Goal: Check status: Check status

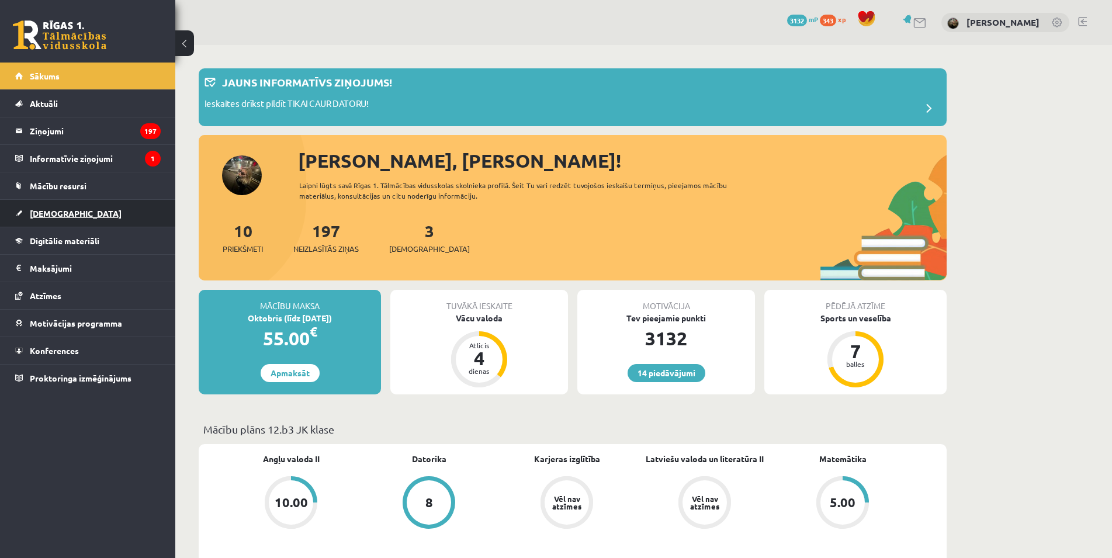
click at [51, 214] on span "[DEMOGRAPHIC_DATA]" at bounding box center [76, 213] width 92 height 11
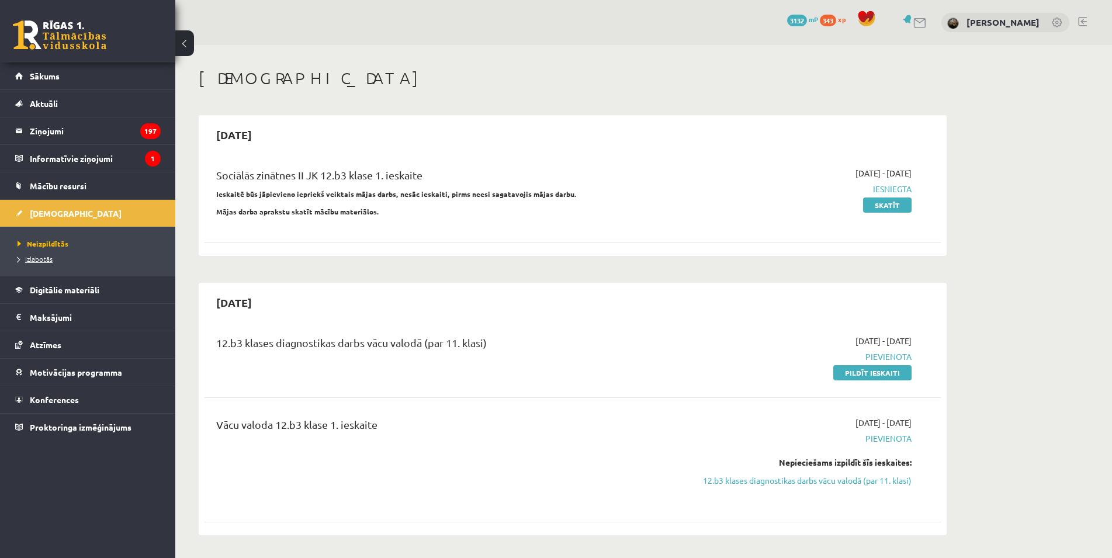
click at [37, 260] on span "Izlabotās" at bounding box center [35, 258] width 35 height 9
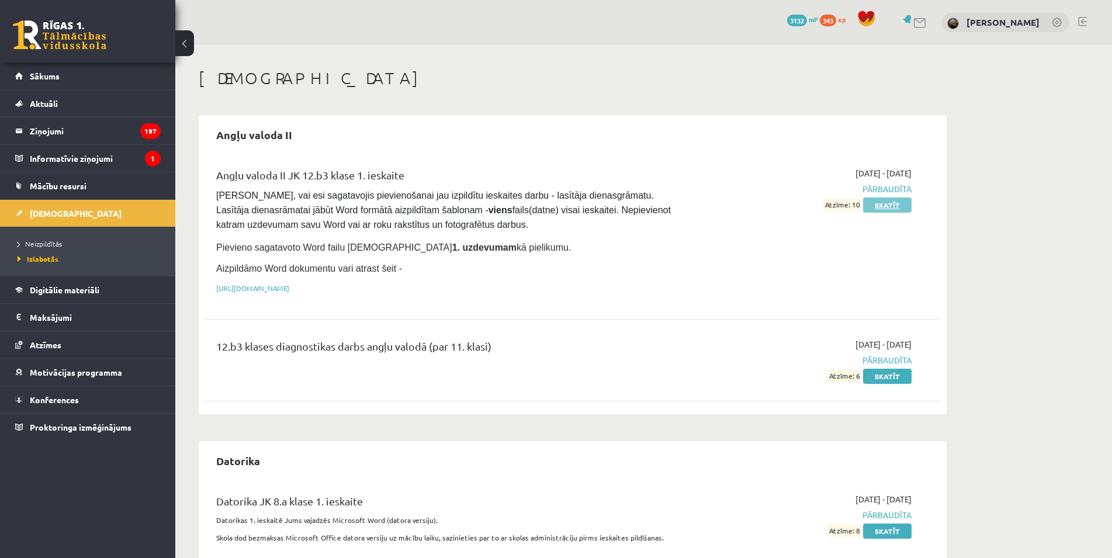
click at [889, 200] on link "Skatīt" at bounding box center [887, 205] width 49 height 15
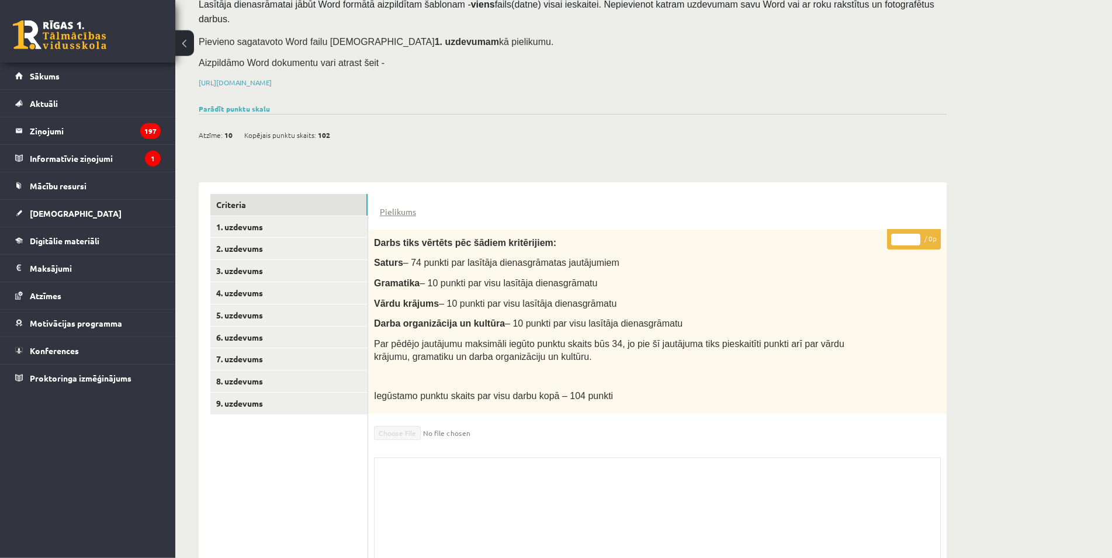
scroll to position [142, 0]
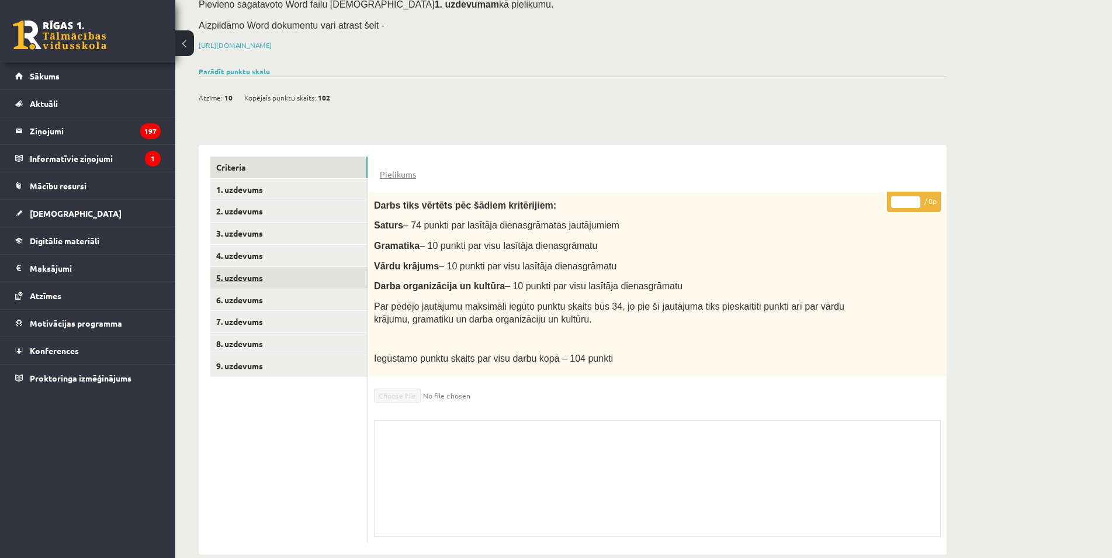
click at [254, 267] on link "5. uzdevums" at bounding box center [288, 278] width 157 height 22
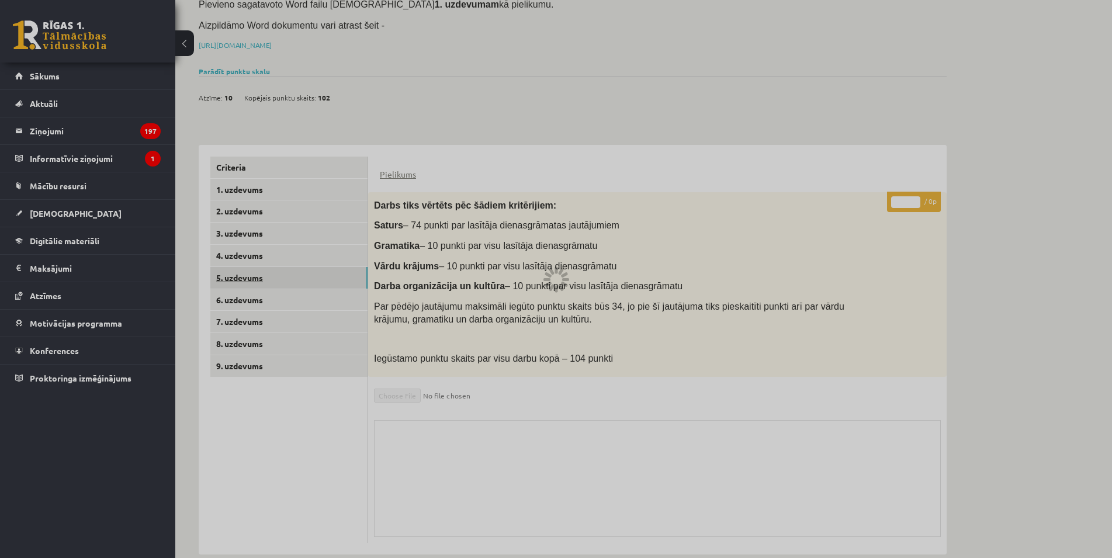
scroll to position [109, 0]
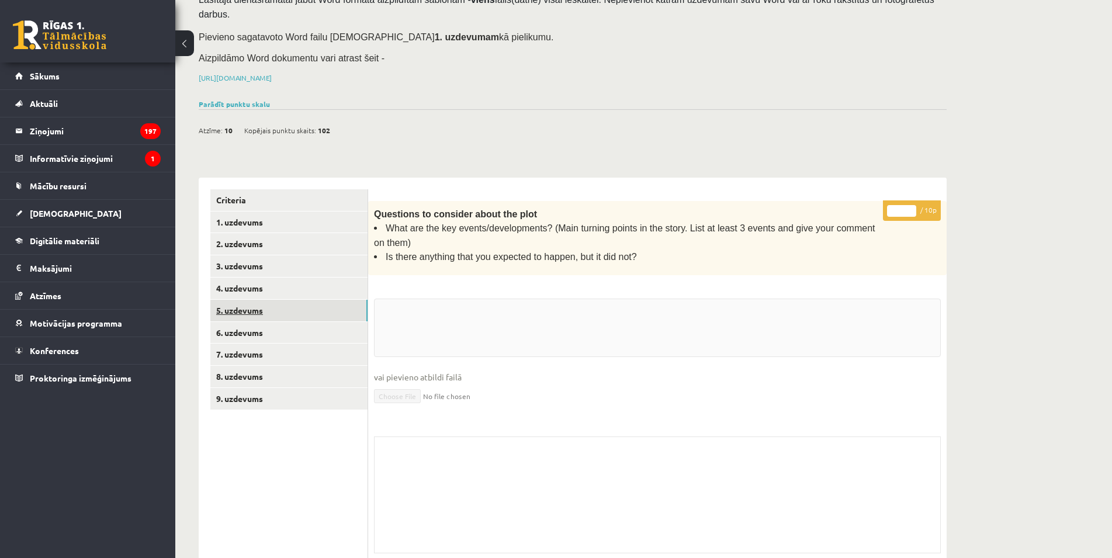
click at [254, 300] on link "5. uzdevums" at bounding box center [288, 311] width 157 height 22
click at [248, 323] on link "6. uzdevums" at bounding box center [288, 333] width 157 height 22
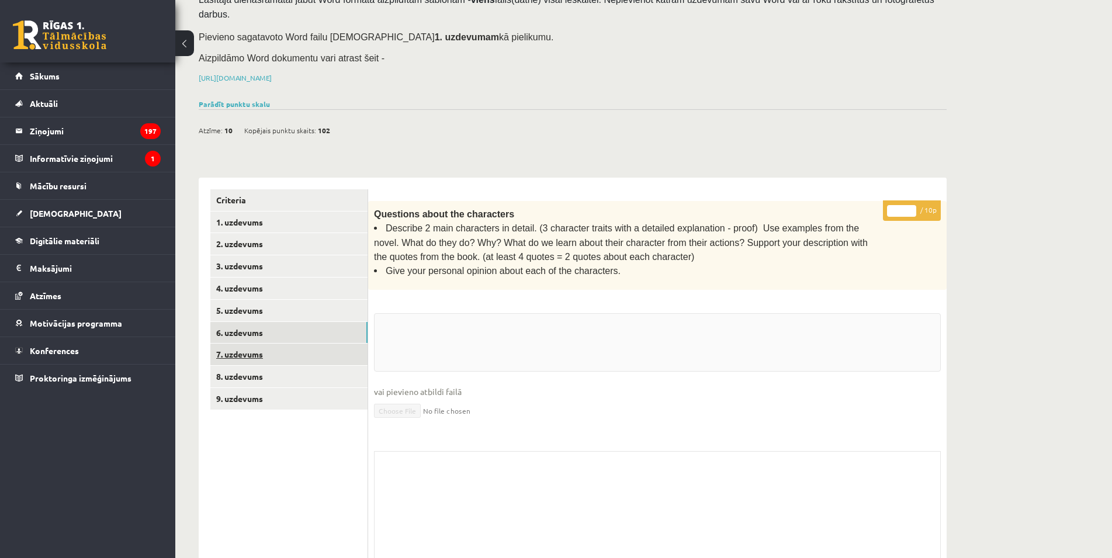
click at [247, 344] on link "7. uzdevums" at bounding box center [288, 355] width 157 height 22
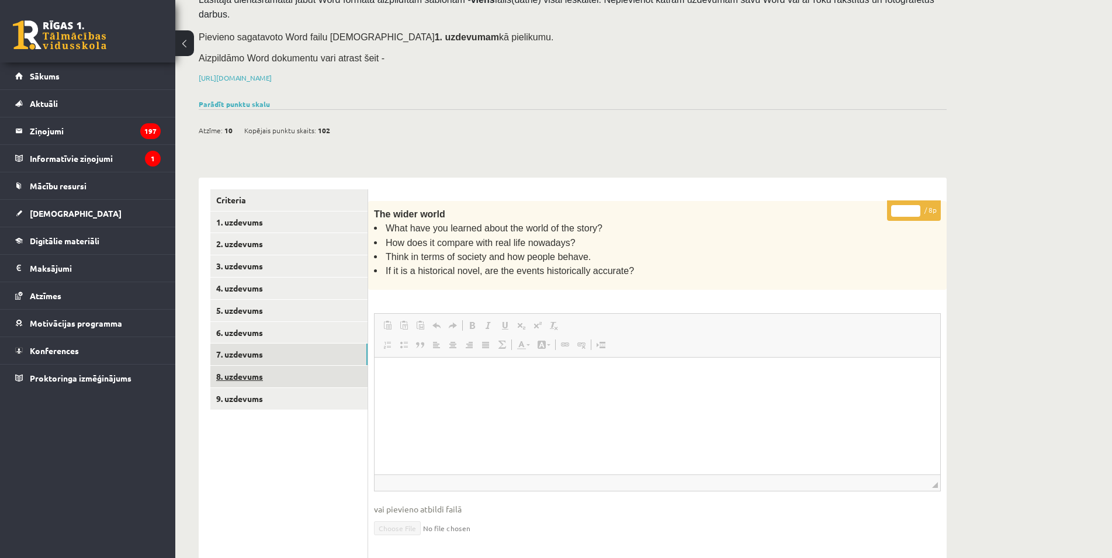
scroll to position [0, 0]
click at [272, 366] on link "8. uzdevums" at bounding box center [288, 377] width 157 height 22
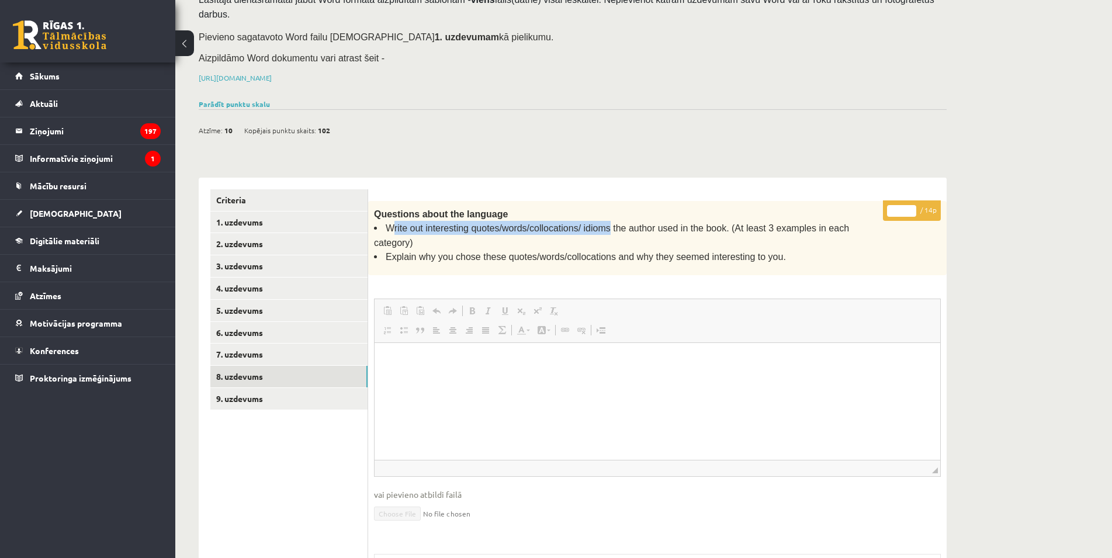
drag, startPoint x: 386, startPoint y: 208, endPoint x: 594, endPoint y: 206, distance: 208.0
click at [594, 223] on span "Write out interesting quotes/words/collocations/ idioms the author used in the …" at bounding box center [611, 235] width 475 height 24
click at [497, 234] on div "Questions about the language Write out interesting quotes/words/collocations/ i…" at bounding box center [657, 238] width 579 height 75
click at [254, 189] on link "Criteria" at bounding box center [288, 200] width 157 height 22
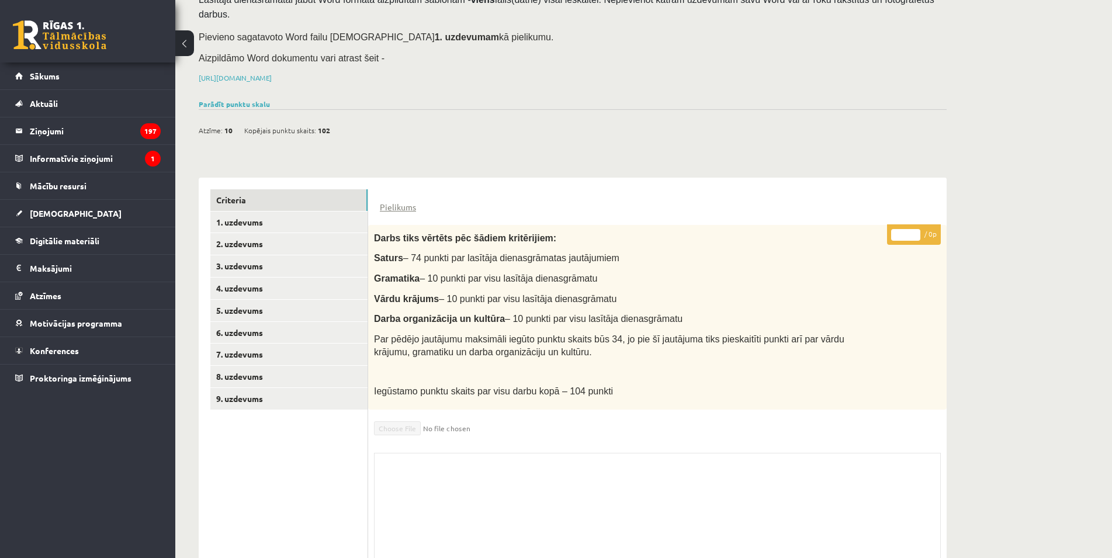
scroll to position [142, 0]
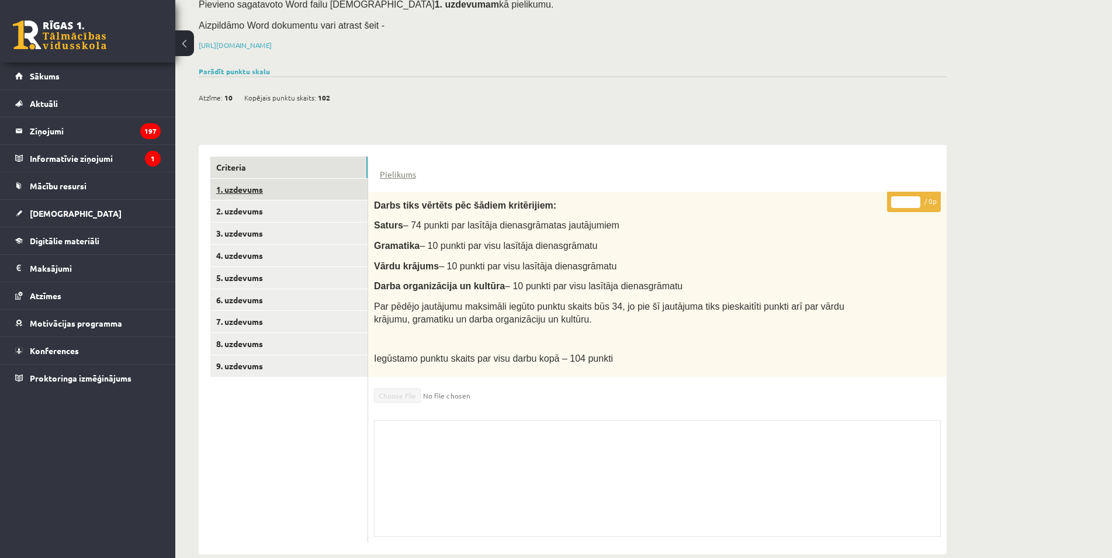
click at [257, 179] on link "1. uzdevums" at bounding box center [288, 190] width 157 height 22
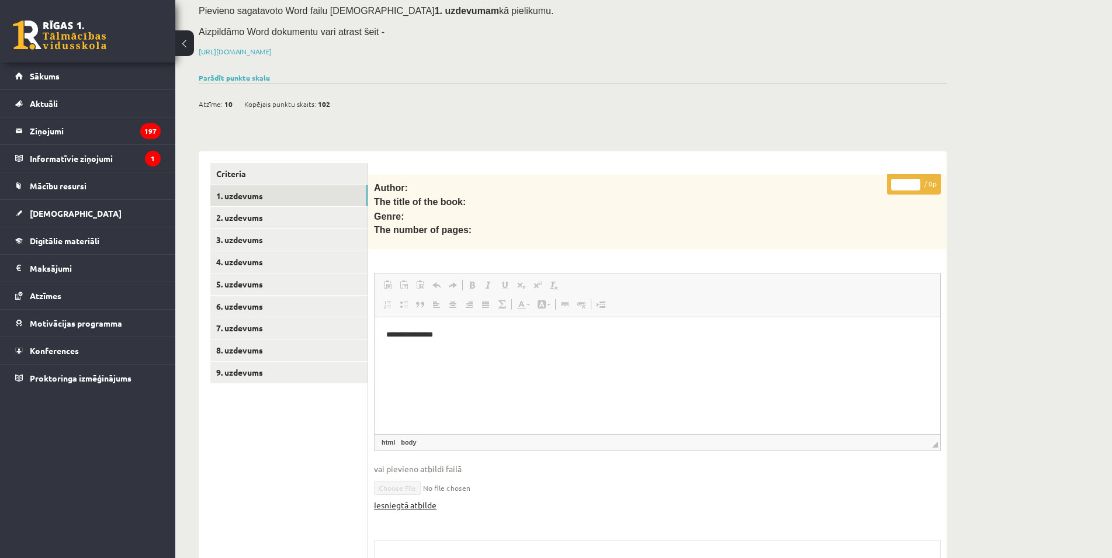
scroll to position [0, 0]
click at [417, 499] on link "Iesniegtā atbilde" at bounding box center [405, 505] width 63 height 12
click at [254, 340] on link "8. uzdevums" at bounding box center [288, 351] width 157 height 22
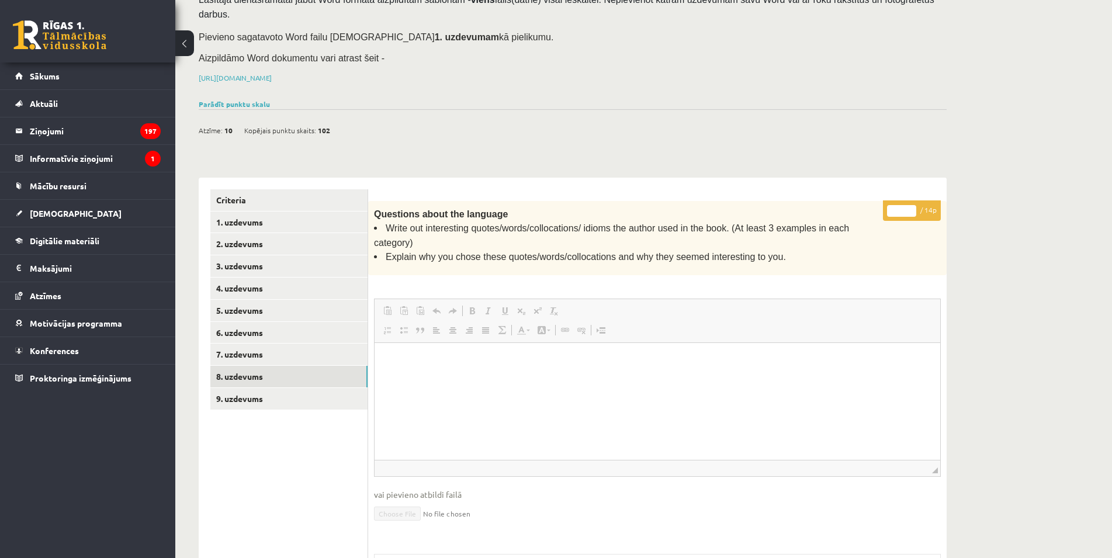
click at [834, 258] on div "** / 14p Questions about the language Write out interesting quotes/words/colloc…" at bounding box center [657, 439] width 579 height 476
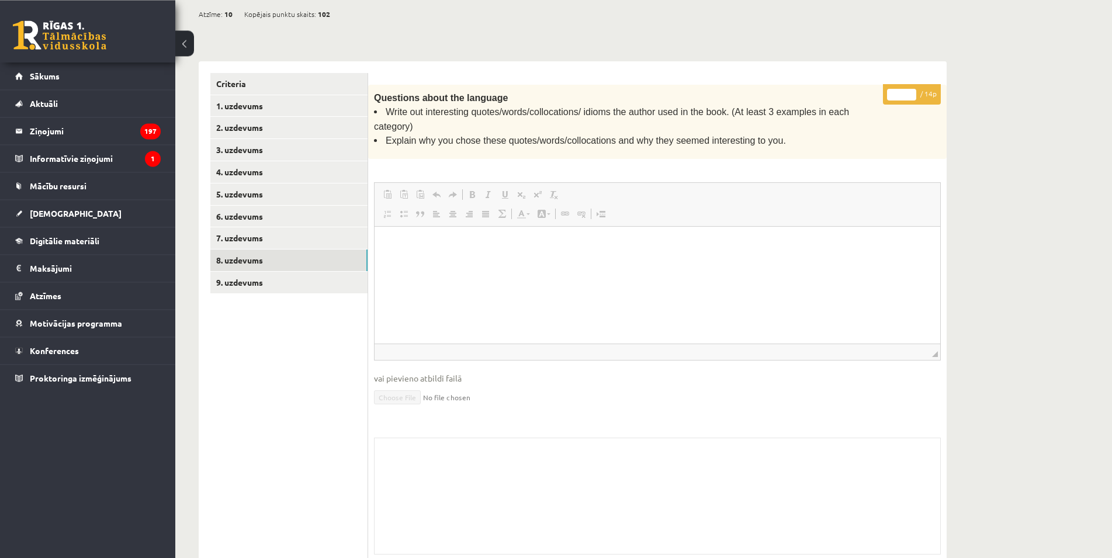
scroll to position [228, 0]
click at [295, 269] on link "9. uzdevums" at bounding box center [288, 280] width 157 height 22
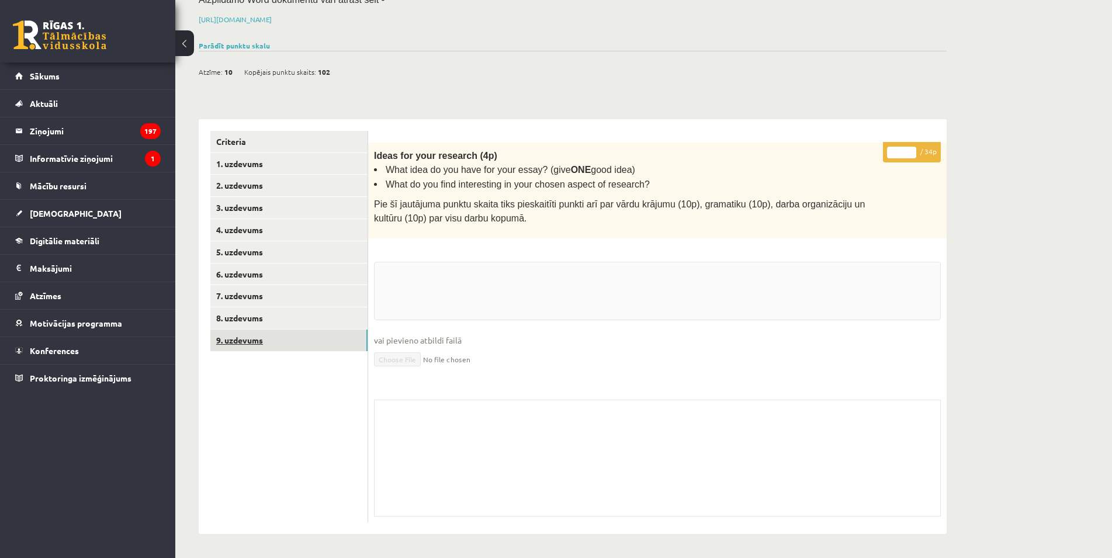
scroll to position [143, 0]
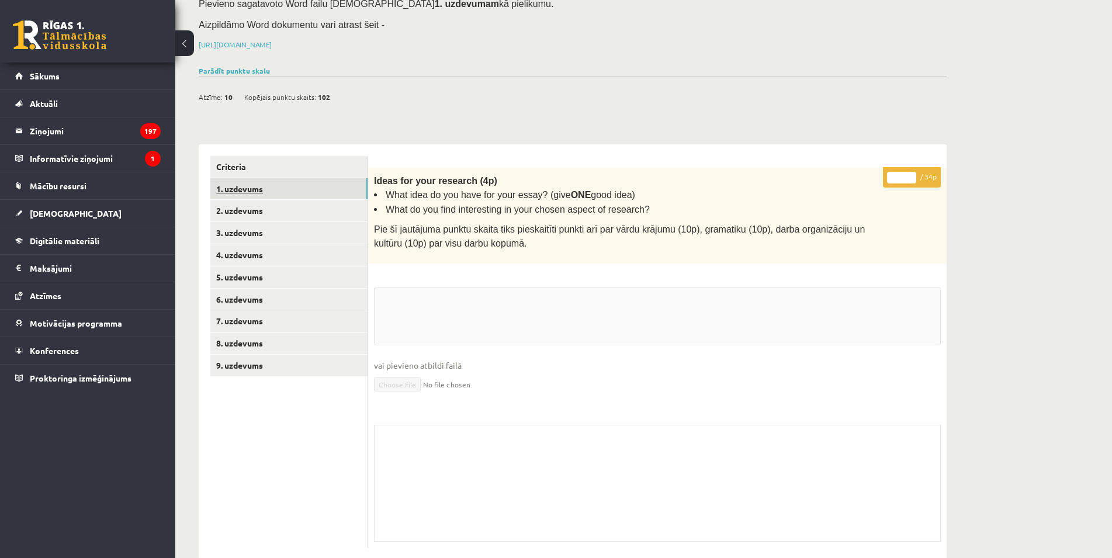
click at [273, 178] on link "1. uzdevums" at bounding box center [288, 189] width 157 height 22
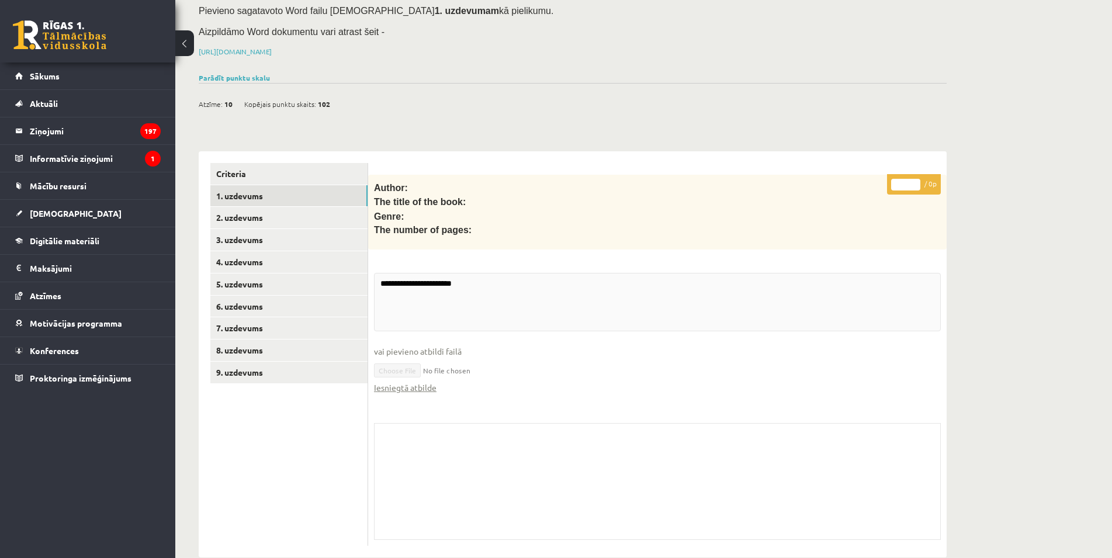
click at [448, 436] on div "**********" at bounding box center [657, 361] width 579 height 372
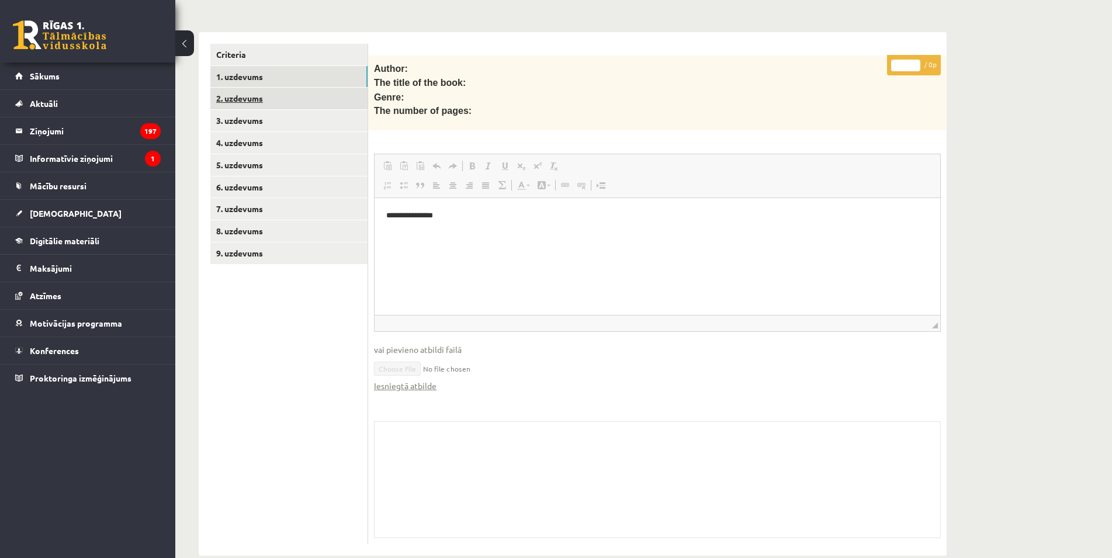
click at [310, 88] on link "2. uzdevums" at bounding box center [288, 99] width 157 height 22
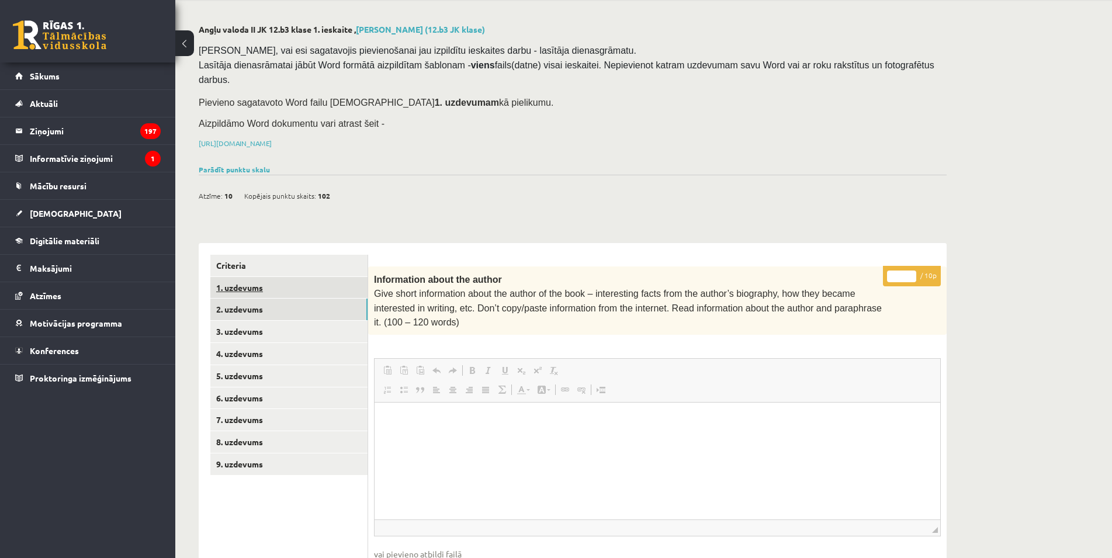
scroll to position [0, 0]
click at [321, 277] on link "1. uzdevums" at bounding box center [288, 288] width 157 height 22
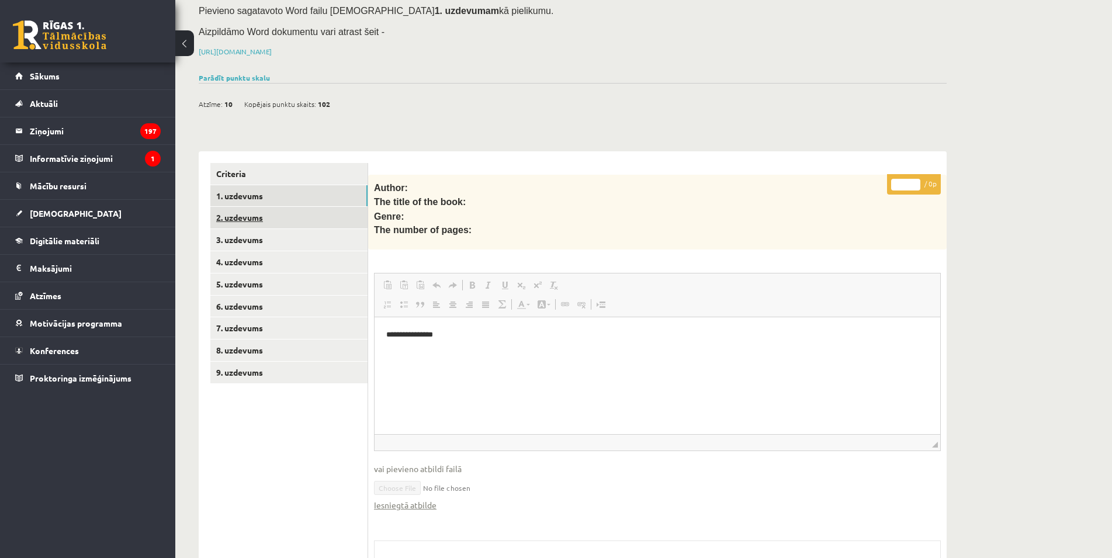
click at [269, 207] on link "2. uzdevums" at bounding box center [288, 218] width 157 height 22
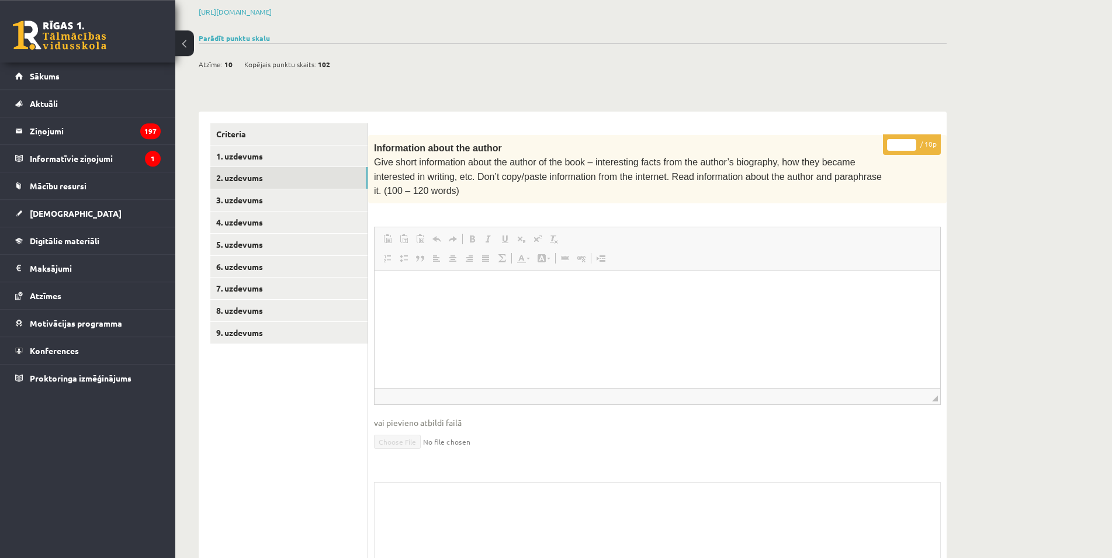
scroll to position [222, 0]
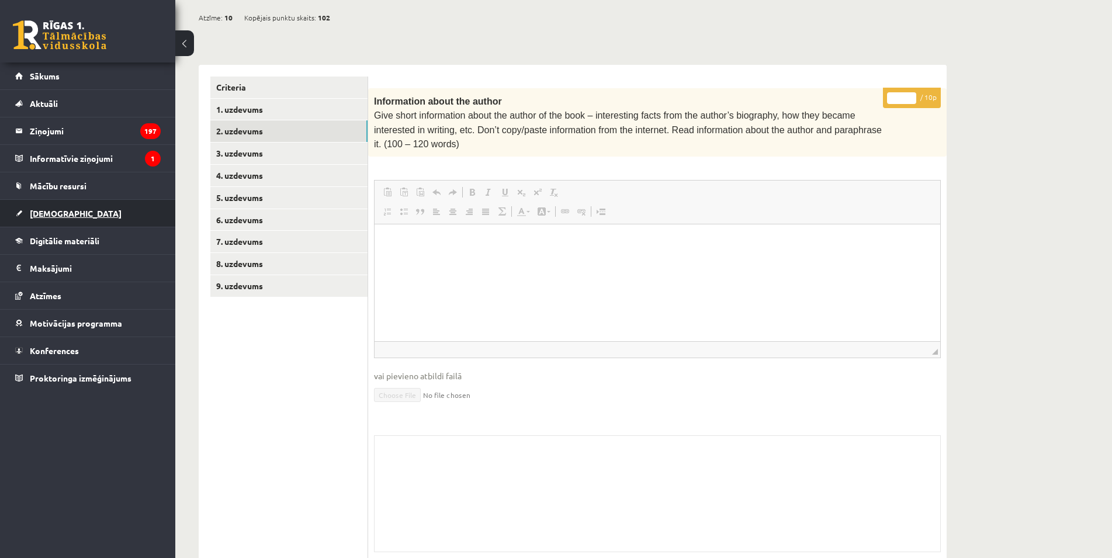
click at [56, 210] on span "[DEMOGRAPHIC_DATA]" at bounding box center [76, 213] width 92 height 11
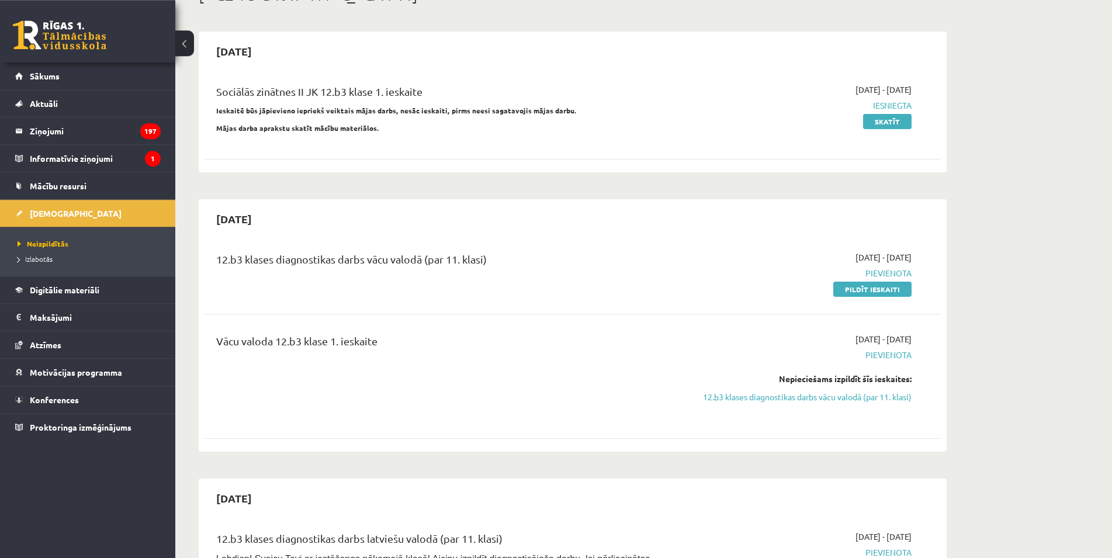
scroll to position [60, 0]
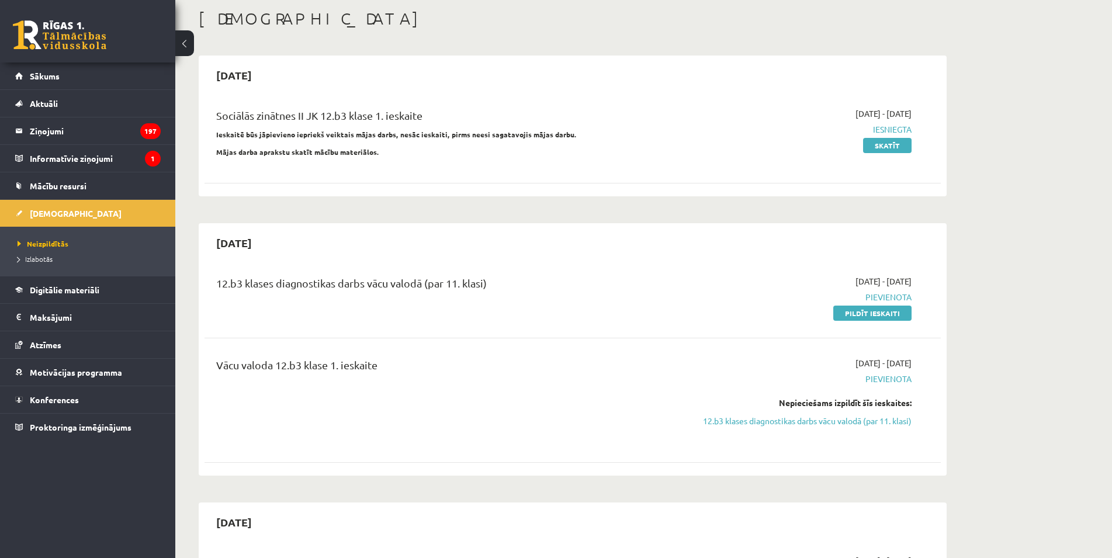
drag, startPoint x: 215, startPoint y: 277, endPoint x: 473, endPoint y: 389, distance: 280.8
click at [473, 331] on div "12.b3 klases diagnostikas darbs vācu valodā (par 11. klasi) [DATE] - [DATE] [GE…" at bounding box center [573, 297] width 736 height 67
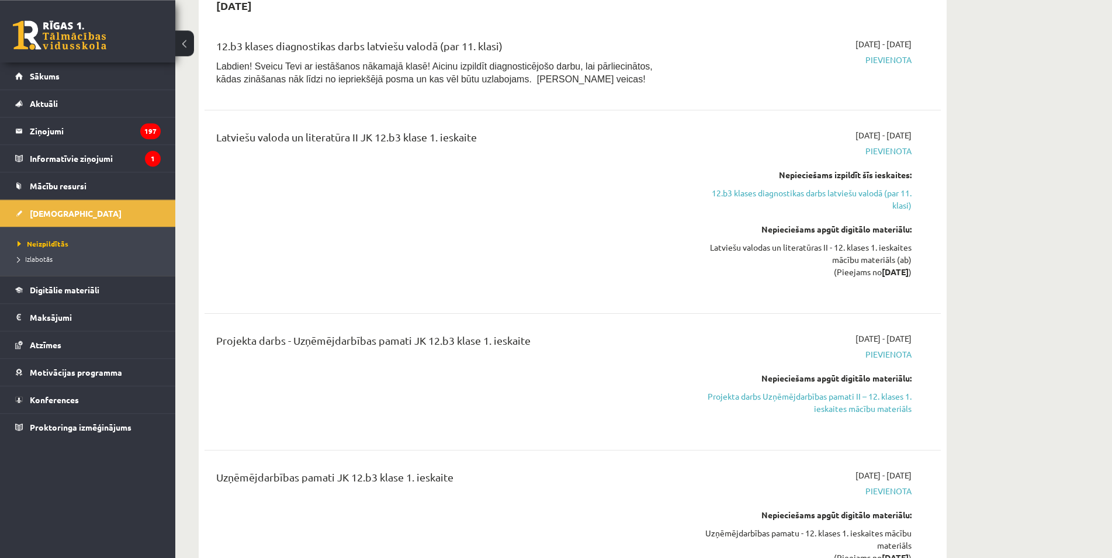
scroll to position [596, 0]
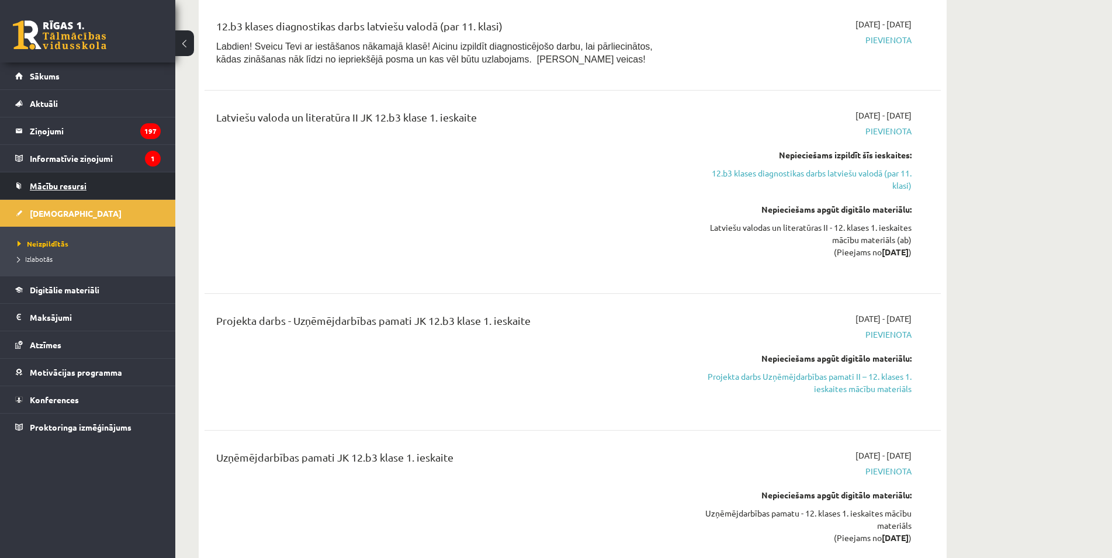
click at [57, 186] on span "Mācību resursi" at bounding box center [58, 186] width 57 height 11
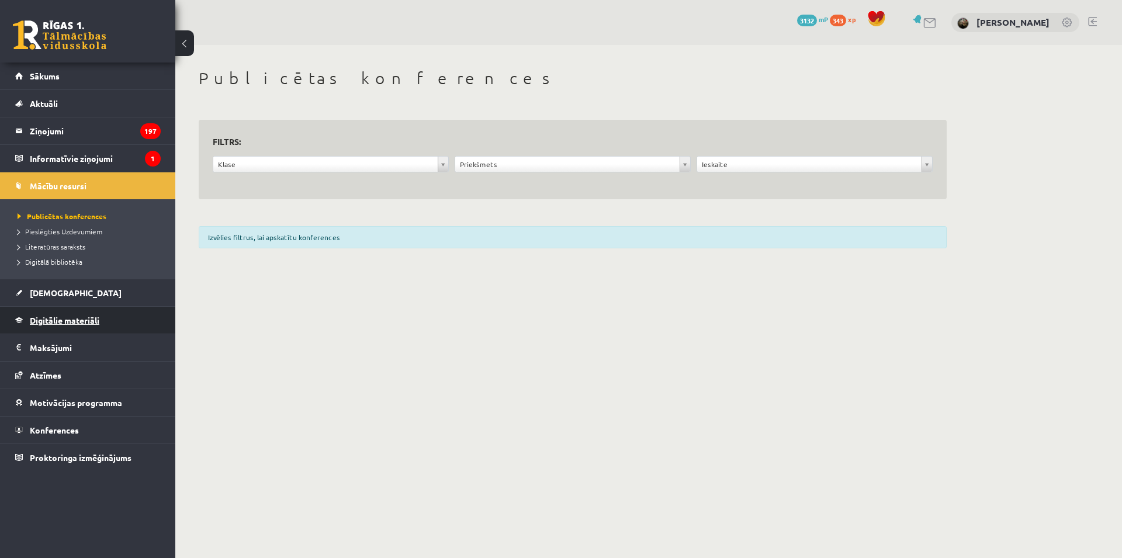
click at [54, 316] on span "Digitālie materiāli" at bounding box center [65, 320] width 70 height 11
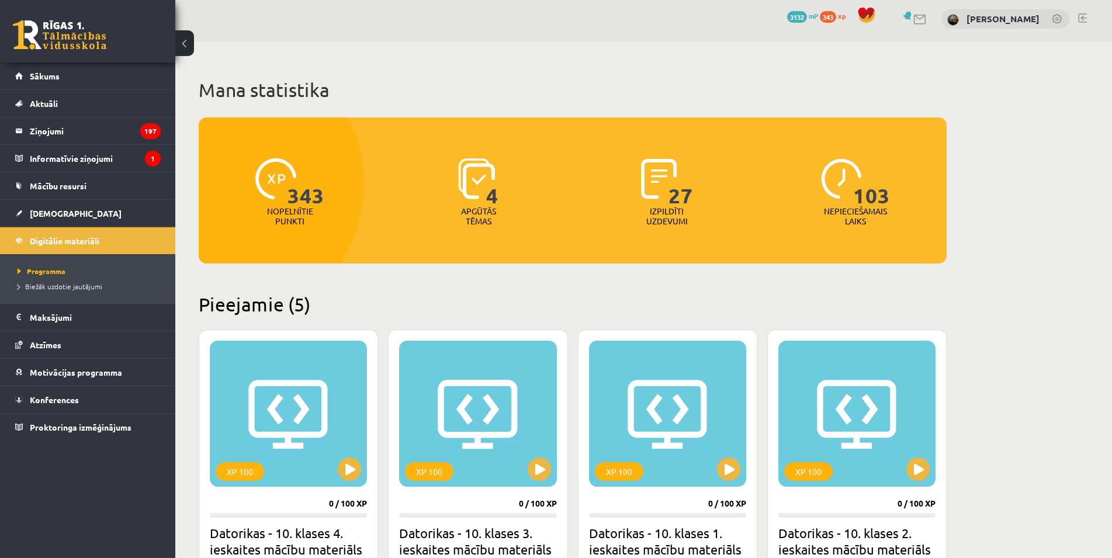
scroll to position [417, 0]
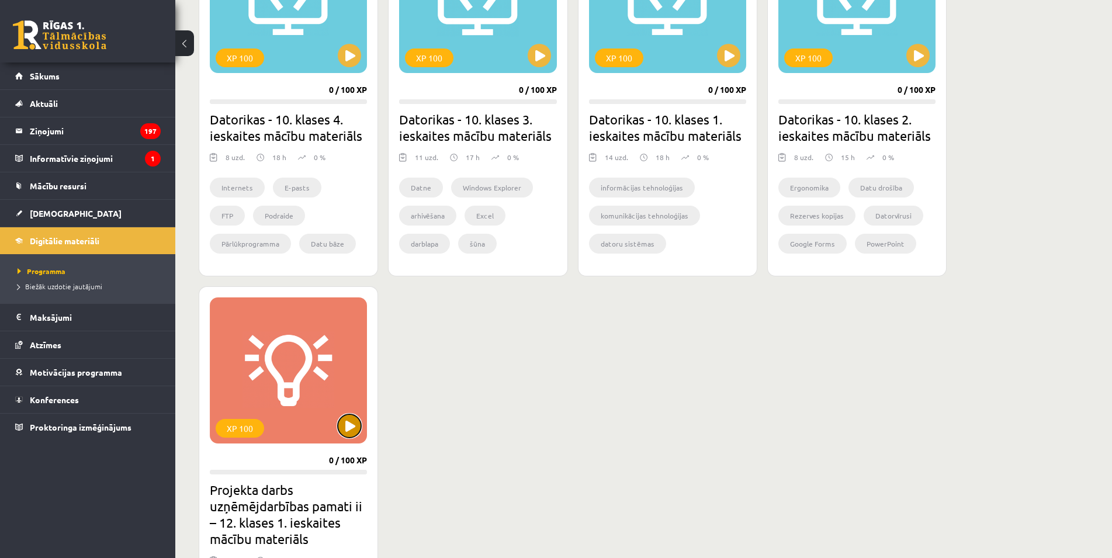
click at [349, 421] on button at bounding box center [349, 425] width 23 height 23
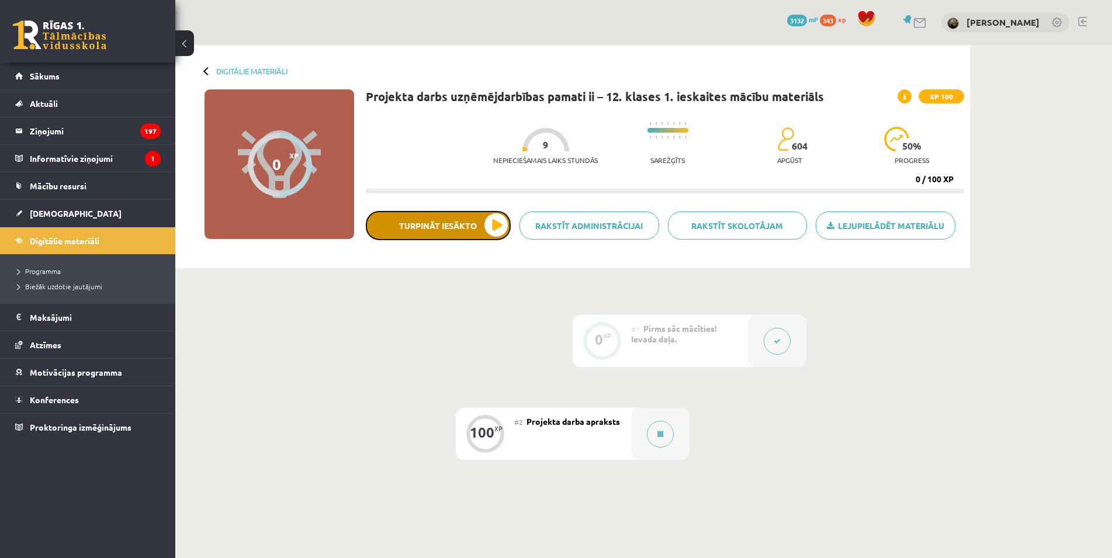
click at [489, 224] on button "Turpināt iesākto" at bounding box center [438, 225] width 145 height 29
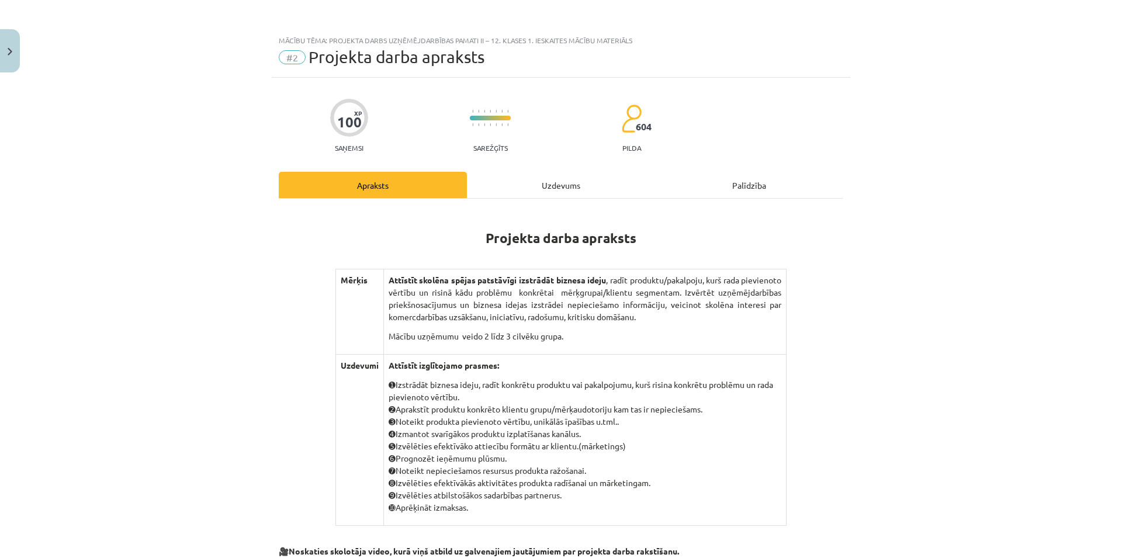
click at [577, 183] on div "Uzdevums" at bounding box center [561, 185] width 188 height 26
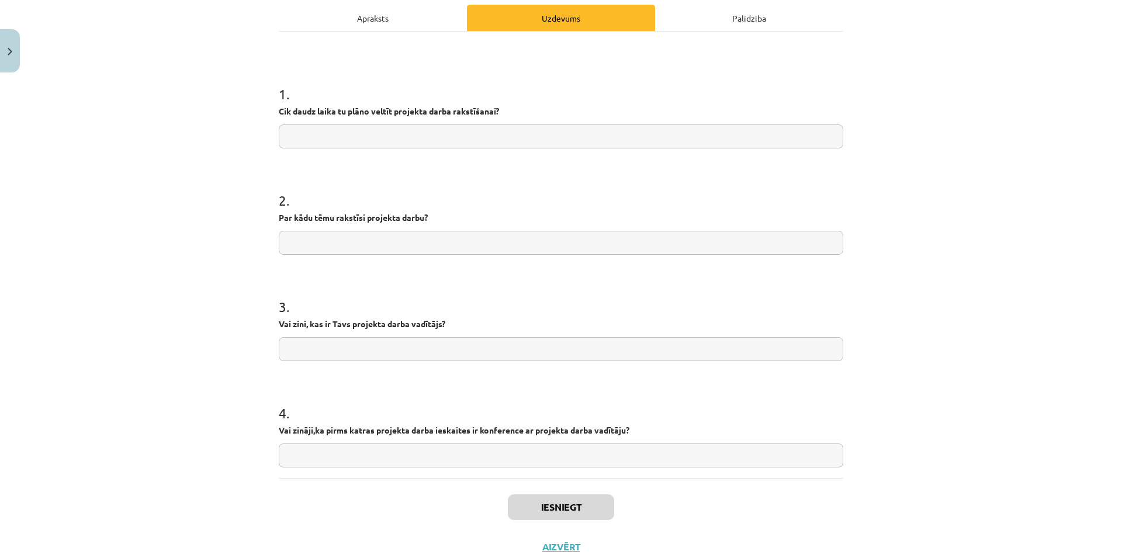
scroll to position [195, 0]
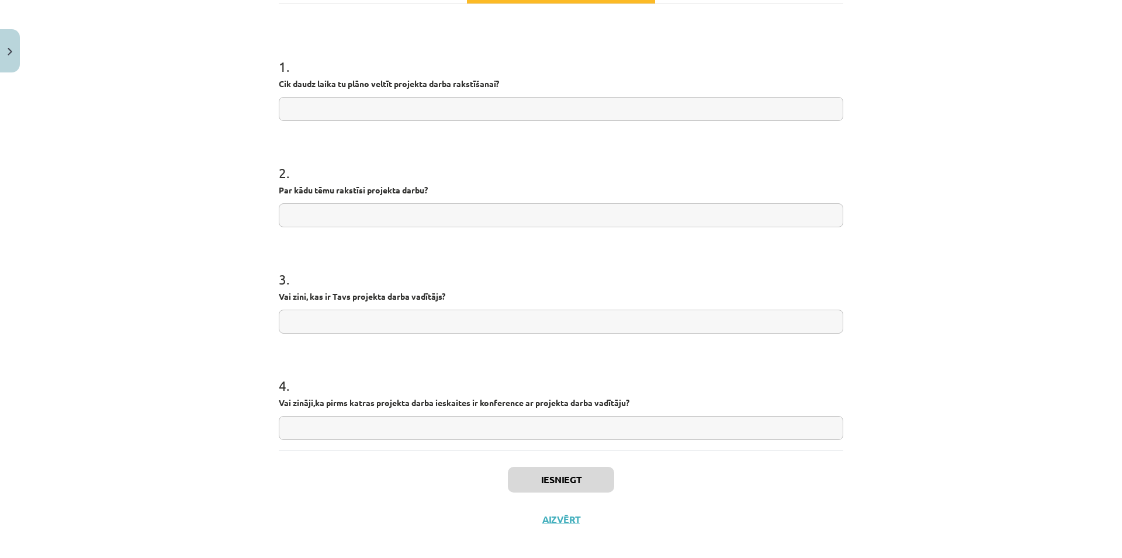
click at [390, 106] on input "text" at bounding box center [561, 109] width 564 height 24
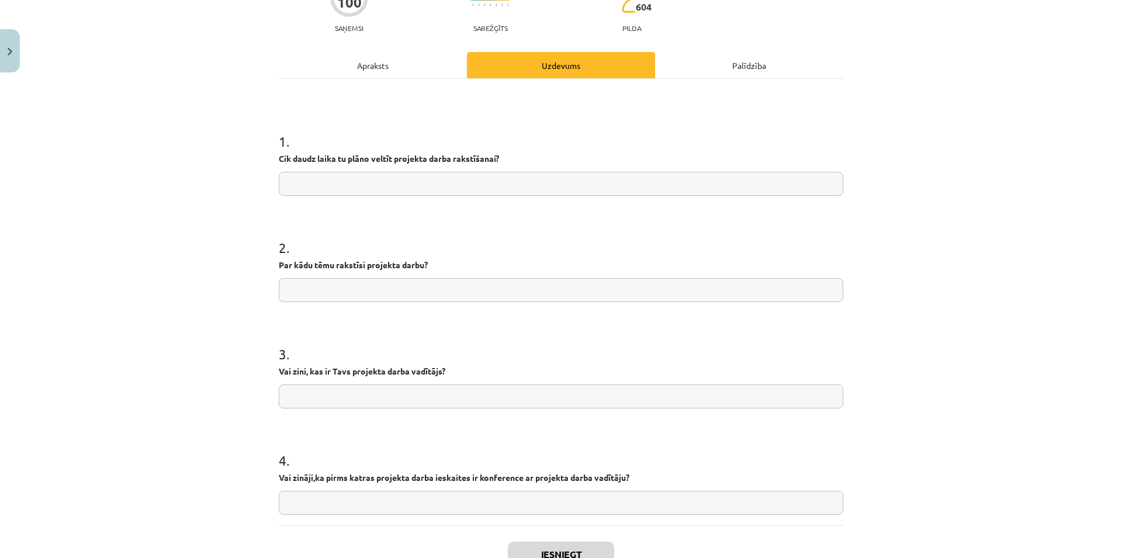
scroll to position [138, 0]
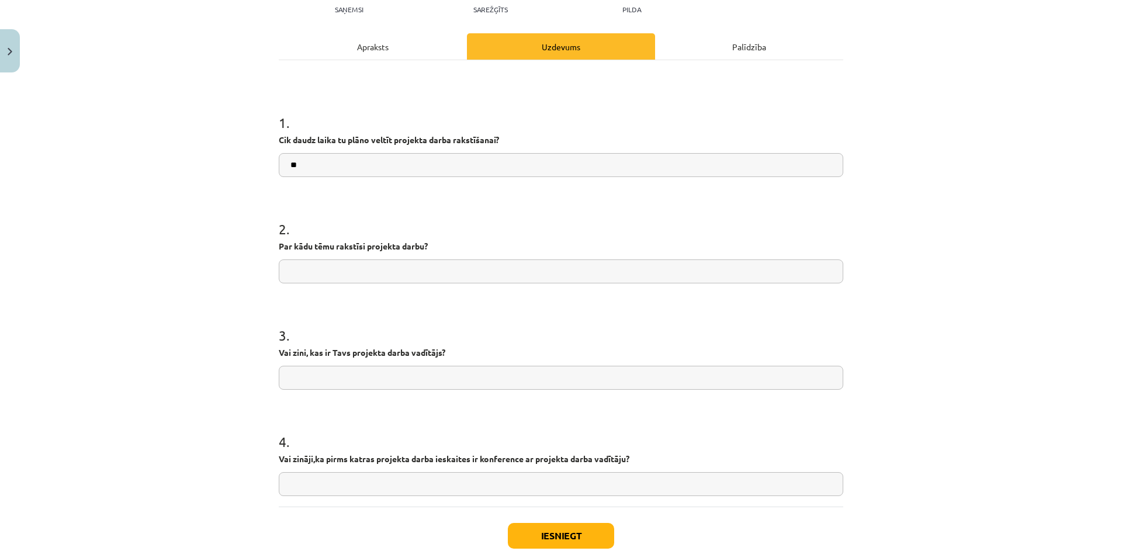
type input "*"
click at [497, 261] on input "text" at bounding box center [561, 271] width 564 height 24
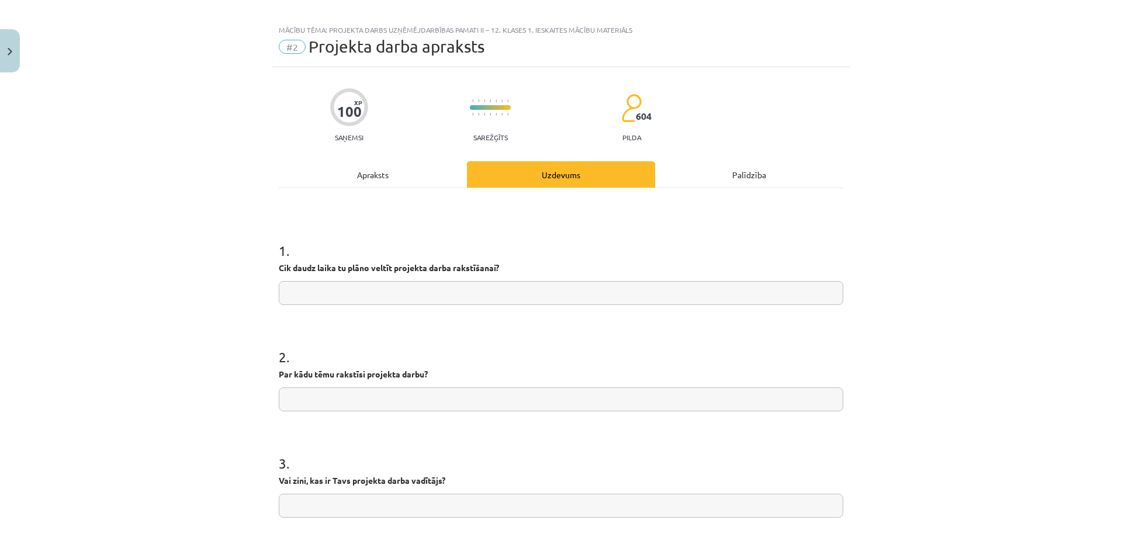
scroll to position [0, 0]
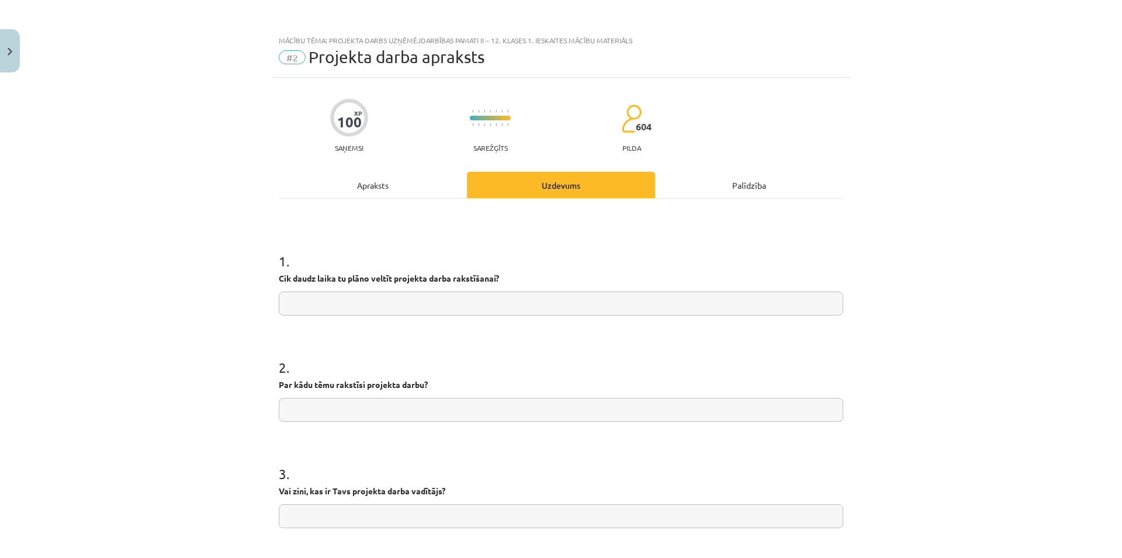
click at [348, 293] on input "text" at bounding box center [561, 304] width 564 height 24
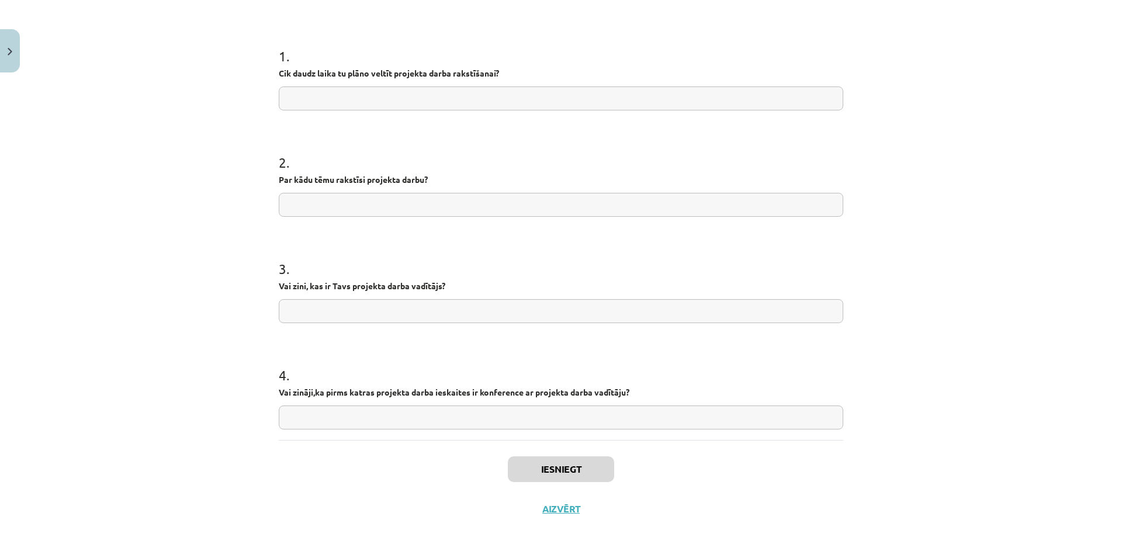
click at [349, 314] on input "text" at bounding box center [561, 311] width 564 height 24
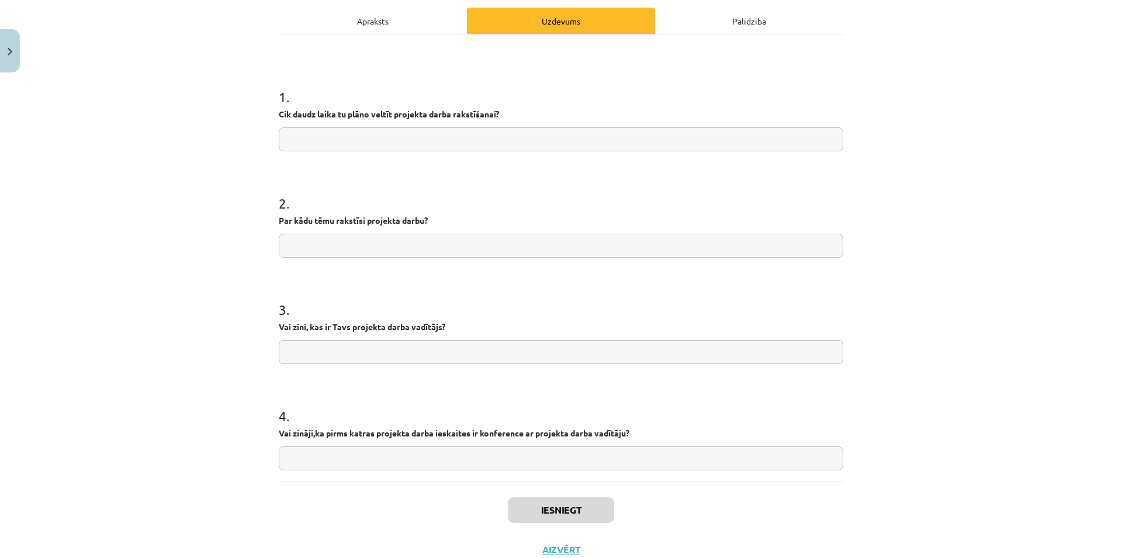
scroll to position [149, 0]
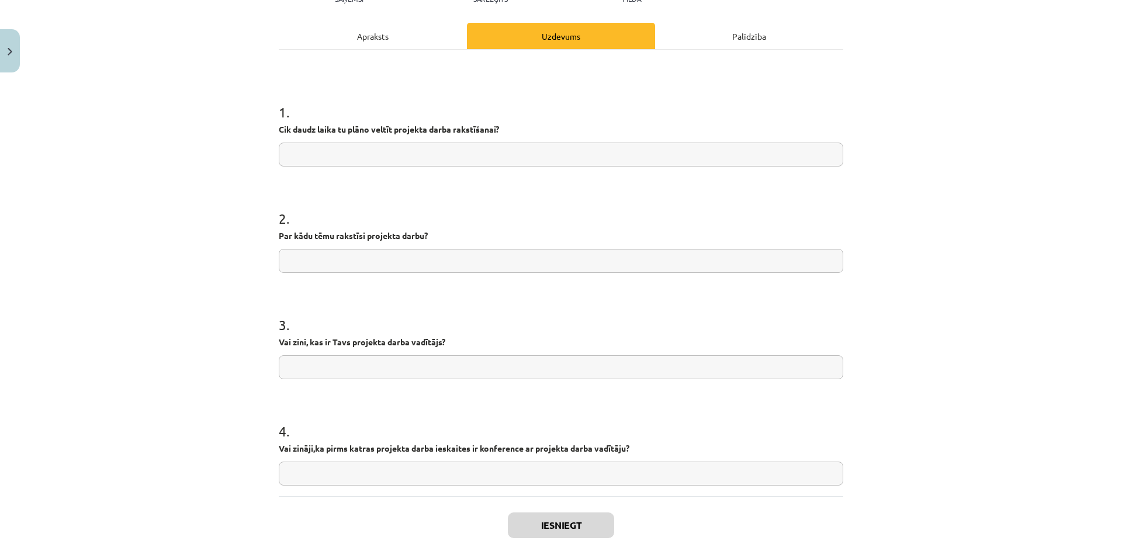
drag, startPoint x: 0, startPoint y: 27, endPoint x: 2, endPoint y: 36, distance: 9.6
click at [0, 31] on div "Mācību tēma: Projekta darbs uzņēmējdarbības pamati ii – 12. klases 1. ieskaites…" at bounding box center [561, 279] width 1122 height 558
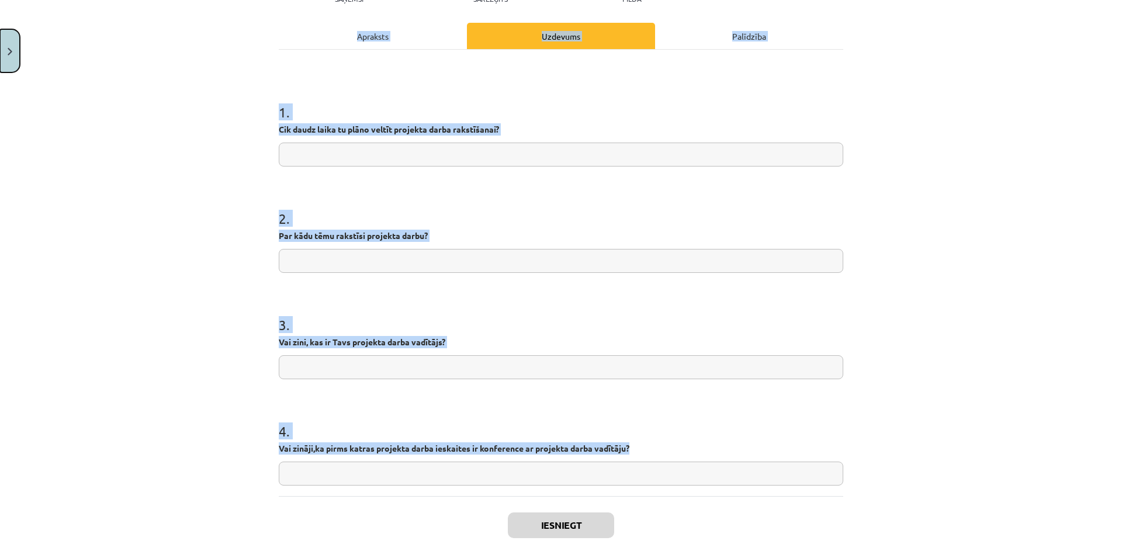
click at [2, 36] on button "Close" at bounding box center [10, 50] width 20 height 43
